Goal: Check status

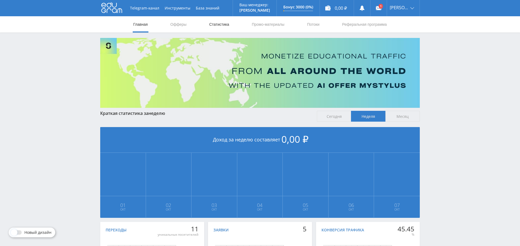
click at [216, 24] on link "Статистика" at bounding box center [219, 24] width 21 height 16
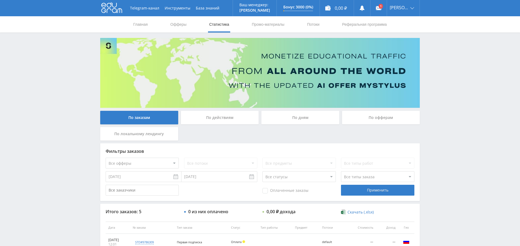
click at [304, 121] on div "По дням" at bounding box center [300, 118] width 78 height 14
click at [0, 0] on input "По дням" at bounding box center [0, 0] width 0 height 0
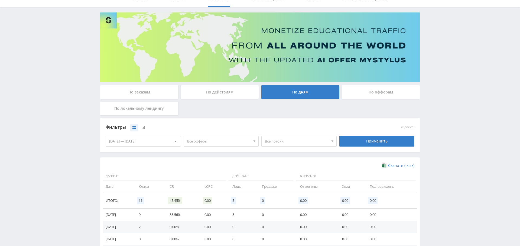
scroll to position [108, 0]
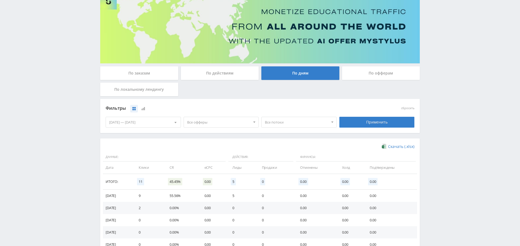
click at [159, 73] on div "По заказам" at bounding box center [139, 73] width 78 height 14
click at [0, 0] on input "По заказам" at bounding box center [0, 0] width 0 height 0
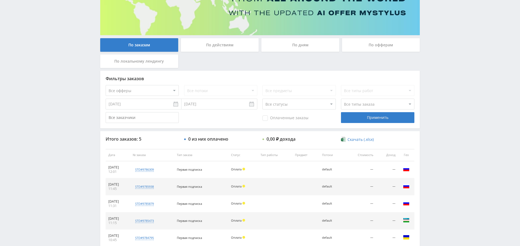
scroll to position [0, 0]
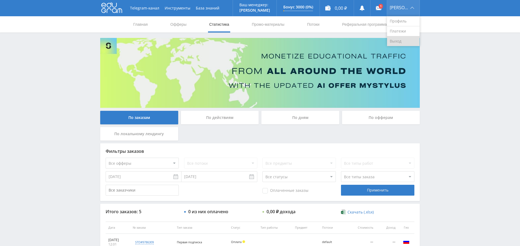
click at [408, 43] on link "Выход" at bounding box center [403, 41] width 33 height 10
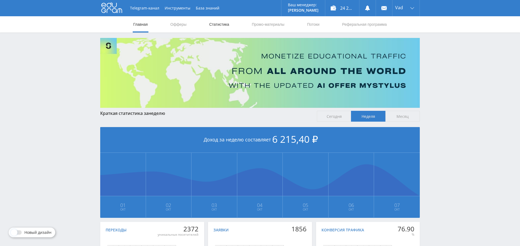
click at [223, 22] on link "Статистика" at bounding box center [219, 24] width 21 height 16
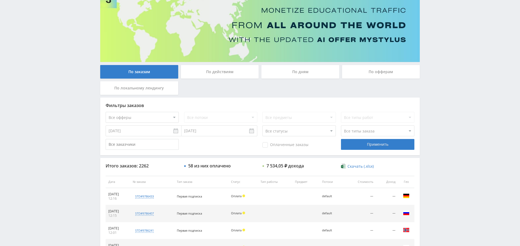
scroll to position [44, 0]
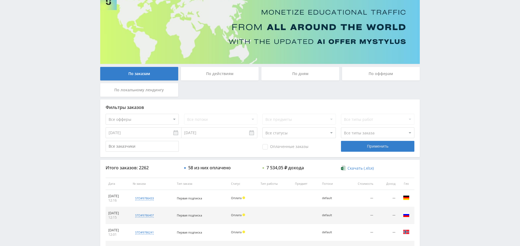
click at [301, 74] on div "По дням" at bounding box center [300, 74] width 78 height 14
click at [0, 0] on input "По дням" at bounding box center [0, 0] width 0 height 0
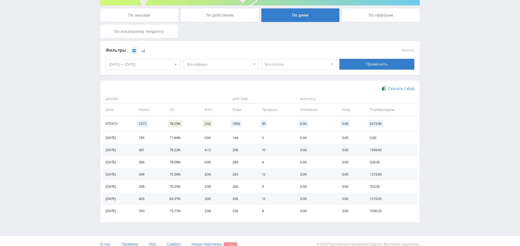
scroll to position [108, 0]
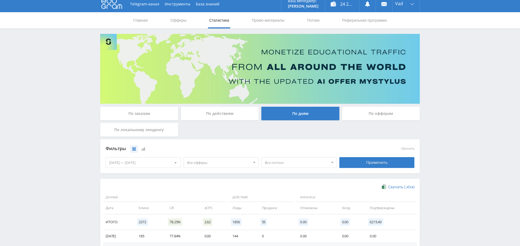
click at [151, 115] on div "По заказам" at bounding box center [139, 114] width 78 height 14
click at [0, 0] on input "По заказам" at bounding box center [0, 0] width 0 height 0
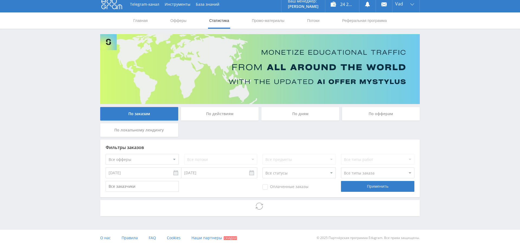
scroll to position [4, 0]
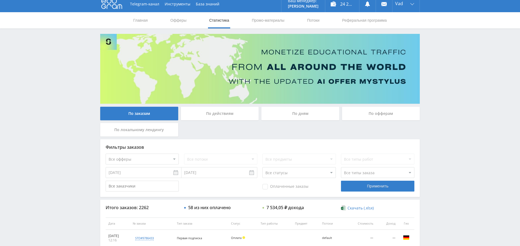
click at [155, 157] on select "Все офферы MyStylus MyStylus - Revshare Кэмп Studybay Автор24 Studybay Brazil S…" at bounding box center [142, 159] width 73 height 11
select select "376"
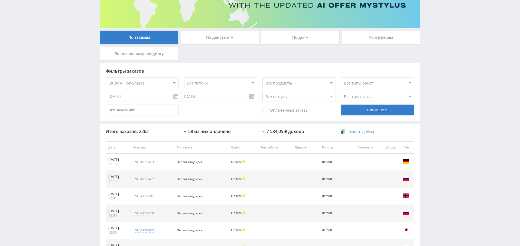
scroll to position [83, 0]
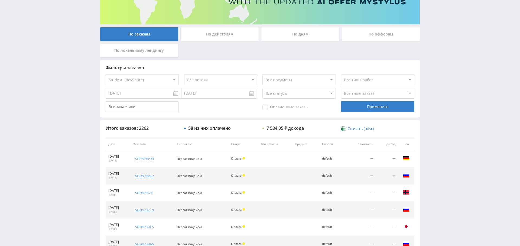
click at [359, 91] on select "Все типы заказа Ребилл Новый заказ" at bounding box center [377, 93] width 73 height 11
select select "2"
click at [341, 88] on select "Все типы заказа Ребилл Новый заказ" at bounding box center [377, 93] width 73 height 11
click at [372, 107] on div "Применить" at bounding box center [377, 106] width 73 height 11
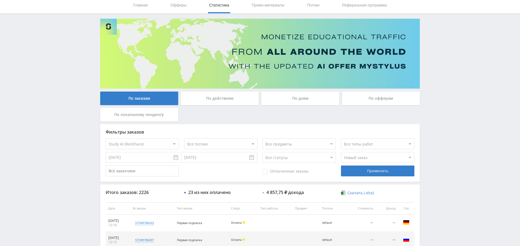
scroll to position [8, 0]
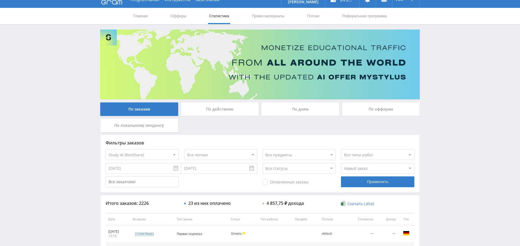
click at [282, 182] on span "Оплаченные заказы" at bounding box center [286, 182] width 46 height 5
click at [0, 0] on input "Оплаченные заказы" at bounding box center [0, 0] width 0 height 0
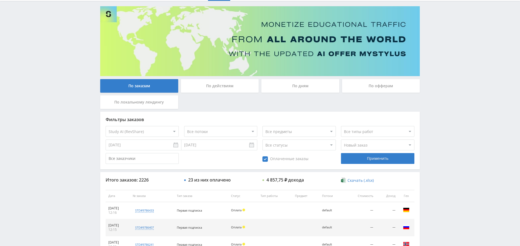
scroll to position [0, 0]
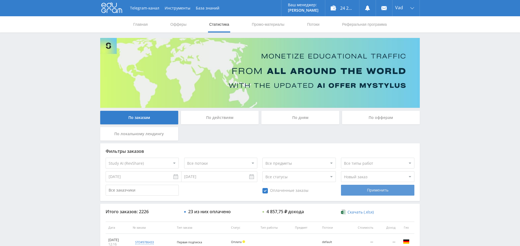
click at [387, 191] on div "Применить" at bounding box center [377, 190] width 73 height 11
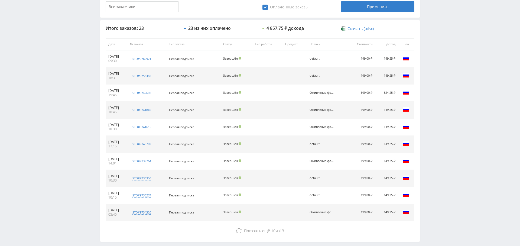
scroll to position [189, 0]
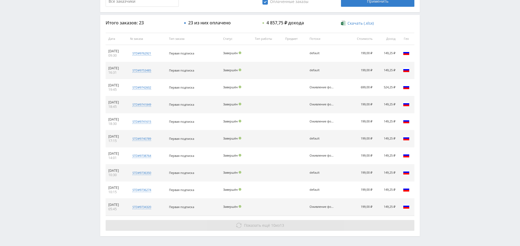
click at [257, 223] on span "Показать ещё" at bounding box center [257, 225] width 26 height 5
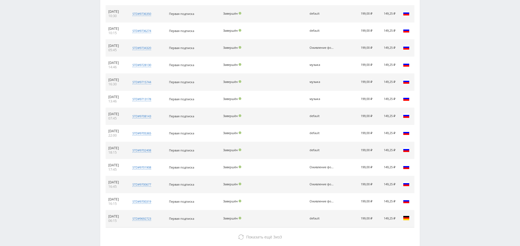
scroll to position [358, 0]
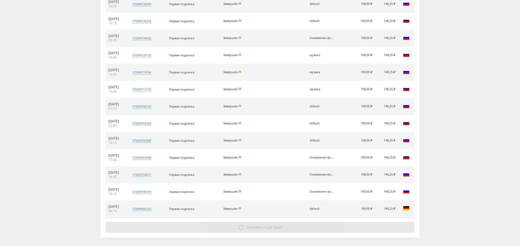
click at [264, 222] on button "Показать ещё 3 из 3" at bounding box center [260, 227] width 309 height 11
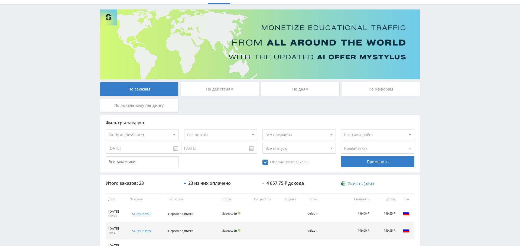
scroll to position [0, 0]
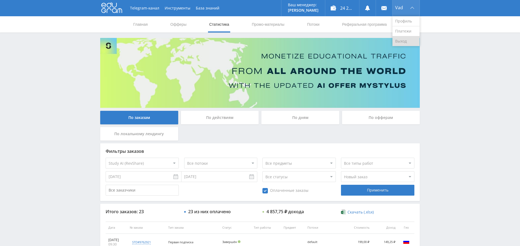
click at [410, 41] on link "Выход" at bounding box center [406, 41] width 27 height 10
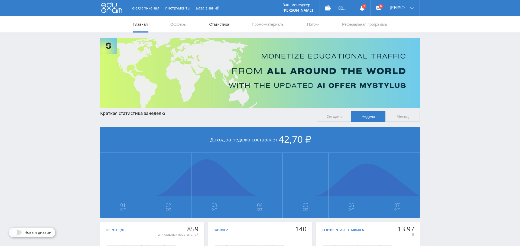
click at [222, 21] on link "Статистика" at bounding box center [219, 24] width 21 height 16
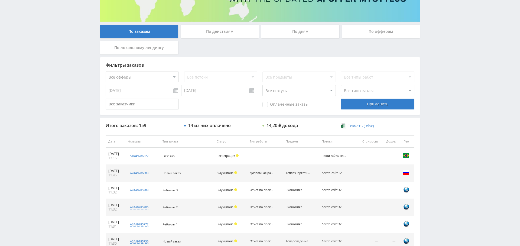
scroll to position [85, 0]
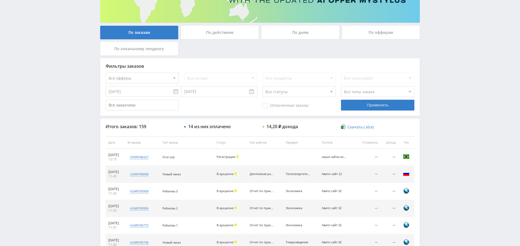
click at [149, 77] on select "Все офферы MyStylus MyStylus - Revshare Кэмп Studybay Автор24 Studybay [GEOGRAP…" at bounding box center [142, 78] width 73 height 11
select select "1"
click at [382, 105] on div "Применить" at bounding box center [377, 105] width 73 height 11
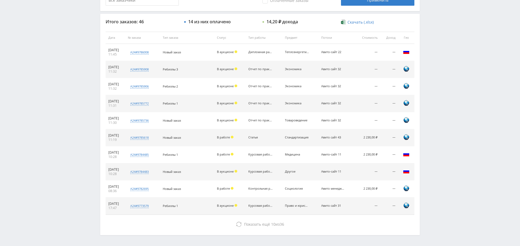
scroll to position [191, 0]
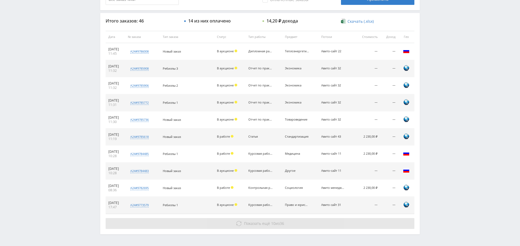
click at [256, 222] on span "Показать ещё" at bounding box center [257, 223] width 26 height 5
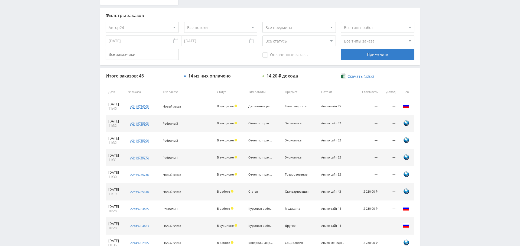
scroll to position [0, 0]
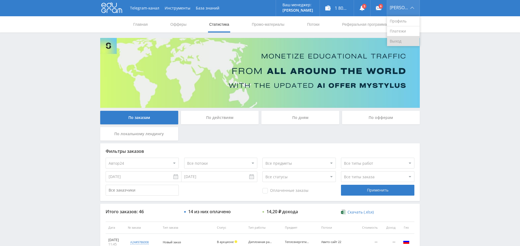
click at [408, 41] on link "Выход" at bounding box center [403, 41] width 33 height 10
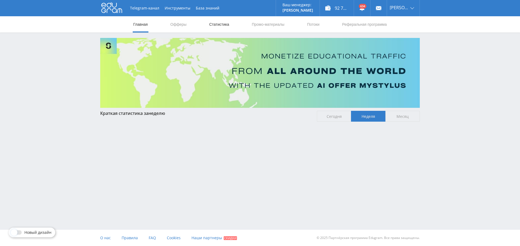
click at [226, 24] on link "Статистика" at bounding box center [219, 24] width 21 height 16
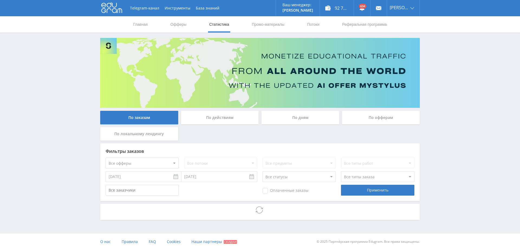
click at [293, 117] on div "По дням" at bounding box center [300, 118] width 78 height 14
click at [0, 0] on input "По дням" at bounding box center [0, 0] width 0 height 0
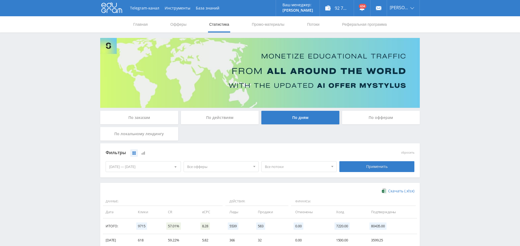
click at [144, 171] on div "[DATE] — [DATE]" at bounding box center [143, 167] width 75 height 10
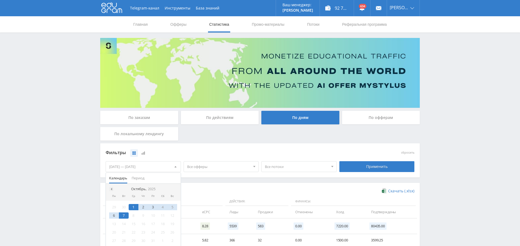
click at [111, 188] on span at bounding box center [110, 189] width 3 height 3
click at [114, 207] on div "1" at bounding box center [114, 207] width 10 height 6
click at [175, 190] on span at bounding box center [174, 189] width 3 height 3
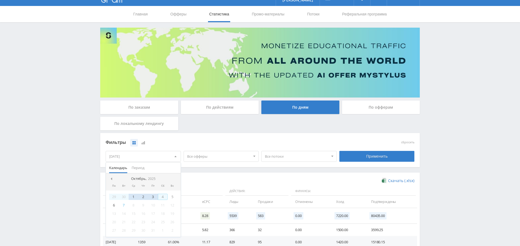
scroll to position [11, 0]
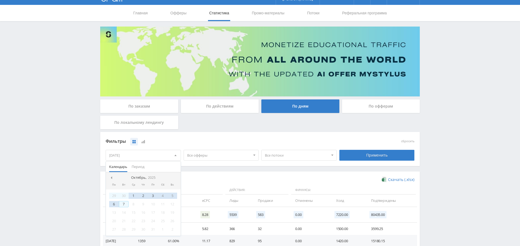
click at [124, 203] on div "7" at bounding box center [124, 204] width 10 height 6
click at [202, 166] on div "Фильтры сбросить 01.09.2025 — 07.10.2025 Календарь Период Октябрь, 2025 Пн Вт С…" at bounding box center [260, 152] width 320 height 40
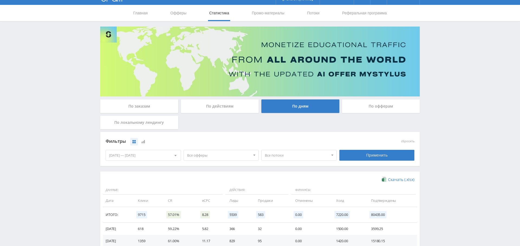
click at [209, 149] on div "Все офферы Все офферы MyStylus MyStylus - Revshare Кэмп Studybay Автор24 Studyb…" at bounding box center [221, 155] width 78 height 15
click at [211, 158] on span "Все офферы" at bounding box center [218, 155] width 63 height 10
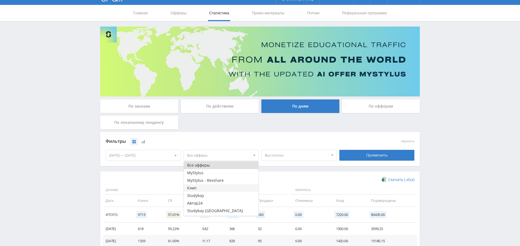
scroll to position [7, 0]
click at [214, 212] on button "Study AI (RevShare)" at bounding box center [221, 212] width 75 height 8
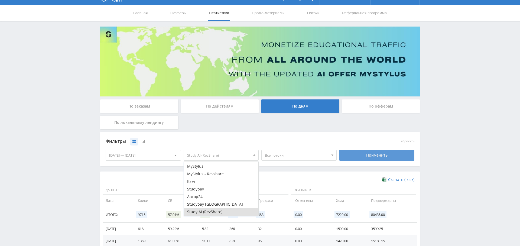
click at [383, 156] on div "Применить" at bounding box center [377, 155] width 75 height 11
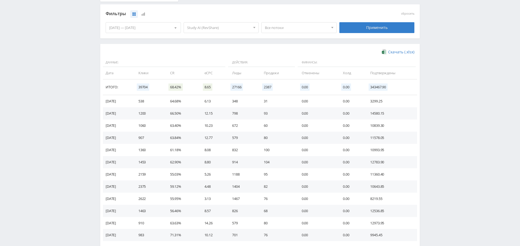
scroll to position [0, 0]
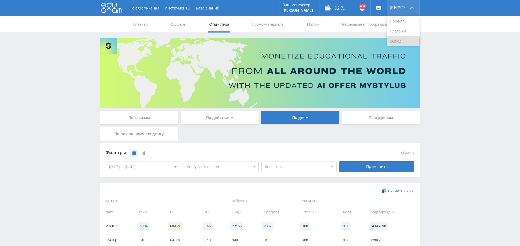
click at [403, 39] on link "Выход" at bounding box center [403, 41] width 33 height 10
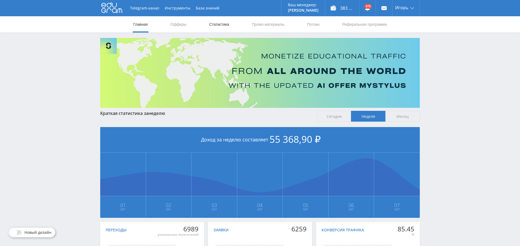
click at [217, 26] on link "Статистика" at bounding box center [219, 24] width 21 height 16
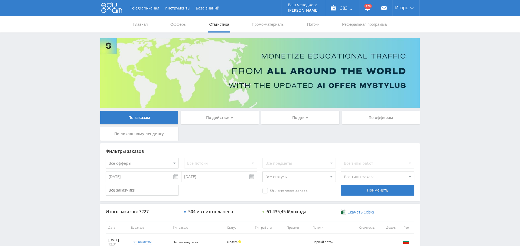
click at [299, 120] on div "По дням" at bounding box center [300, 118] width 78 height 14
click at [0, 0] on input "По дням" at bounding box center [0, 0] width 0 height 0
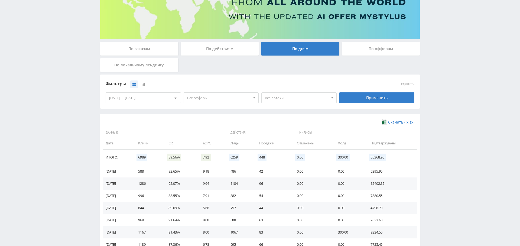
scroll to position [93, 0]
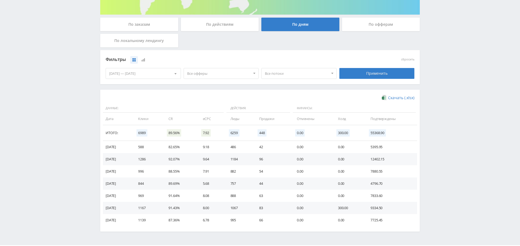
click at [211, 74] on span "Все офферы" at bounding box center [218, 73] width 63 height 10
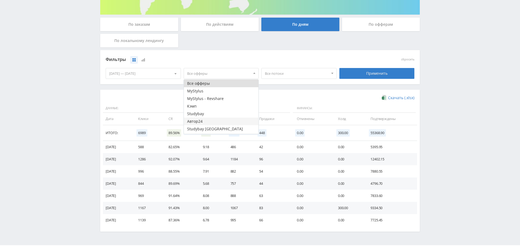
scroll to position [7, 0]
click at [215, 130] on button "Study AI (RevShare)" at bounding box center [221, 130] width 75 height 8
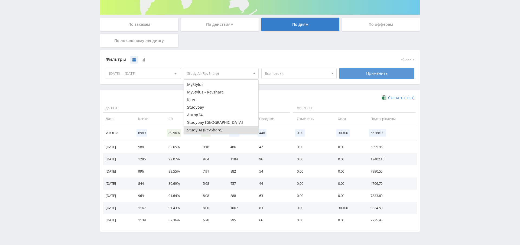
click at [379, 75] on div "Применить" at bounding box center [377, 73] width 75 height 11
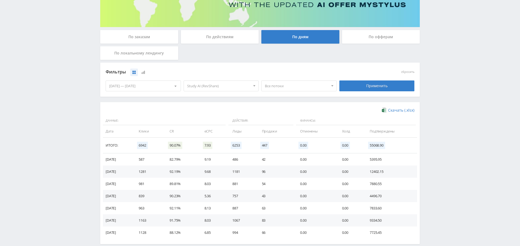
scroll to position [95, 0]
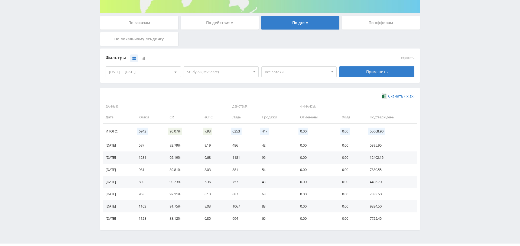
click at [136, 75] on div "[DATE] — [DATE]" at bounding box center [143, 72] width 75 height 10
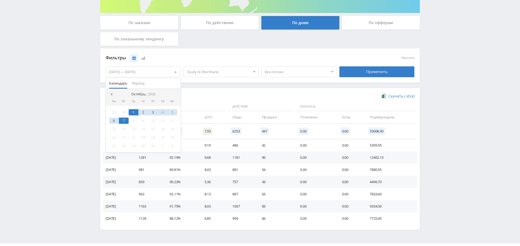
click at [112, 93] on span at bounding box center [110, 94] width 3 height 3
click at [116, 112] on div "1" at bounding box center [114, 112] width 10 height 6
click at [175, 93] on span at bounding box center [174, 94] width 3 height 3
click at [124, 121] on div "7" at bounding box center [124, 121] width 10 height 6
click at [211, 88] on div "Скачать (.xlsx) Данные: Действия: Финансы: Дата Клики CR eCPC Лиды Продажи Отме…" at bounding box center [260, 159] width 320 height 142
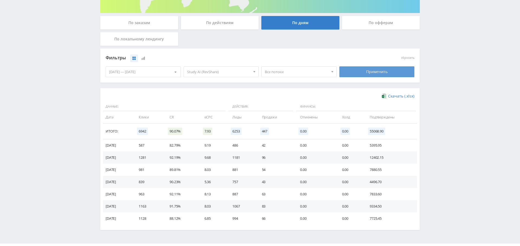
click at [356, 71] on div "Применить" at bounding box center [377, 71] width 75 height 11
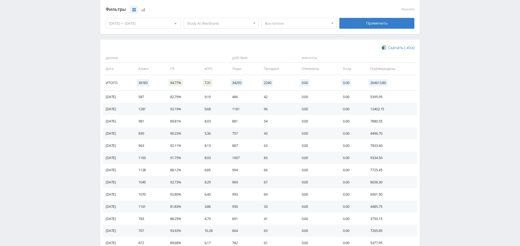
scroll to position [0, 0]
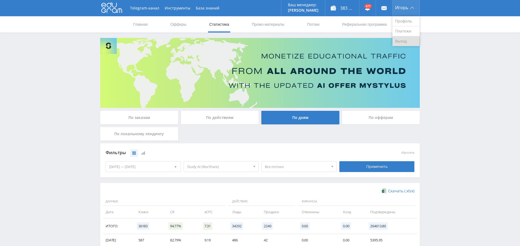
click at [402, 38] on link "Выход" at bounding box center [406, 41] width 27 height 10
